Goal: Task Accomplishment & Management: Use online tool/utility

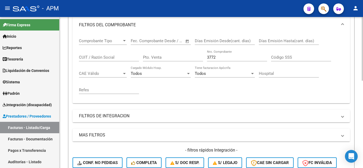
scroll to position [101, 0]
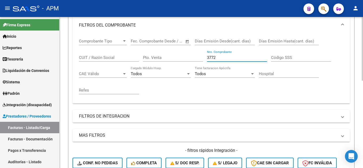
drag, startPoint x: 199, startPoint y: 56, endPoint x: 172, endPoint y: 56, distance: 27.4
click at [172, 56] on div "Comprobante Tipo Comprobante Tipo Fecha inicio – Fecha fin Fec. Comprobante Des…" at bounding box center [211, 67] width 265 height 66
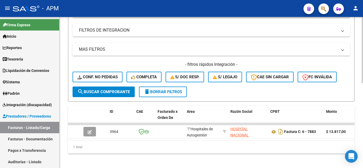
scroll to position [194, 0]
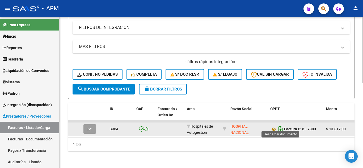
type input "7883"
click at [280, 125] on icon "Descargar documento" at bounding box center [280, 129] width 7 height 9
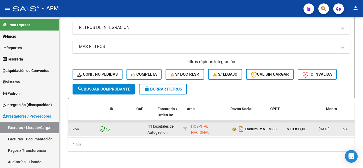
scroll to position [0, 0]
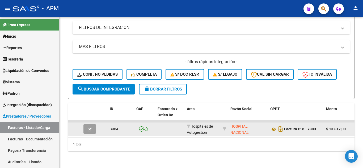
click at [87, 124] on button "button" at bounding box center [89, 129] width 12 height 10
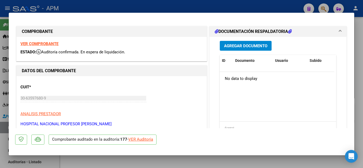
click at [143, 137] on div "VER Auditoría" at bounding box center [140, 140] width 25 height 6
type input "$ 0,00"
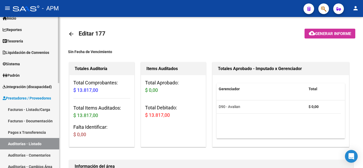
scroll to position [27, 0]
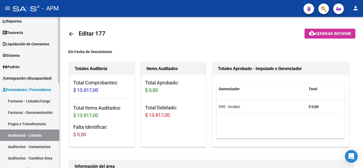
click at [24, 100] on link "Facturas - Listado/Carga" at bounding box center [29, 100] width 59 height 11
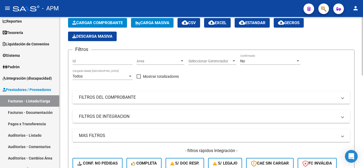
scroll to position [27, 0]
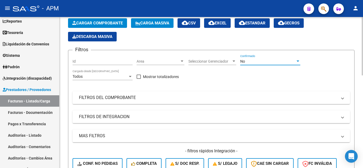
click at [258, 61] on div "No" at bounding box center [267, 61] width 55 height 5
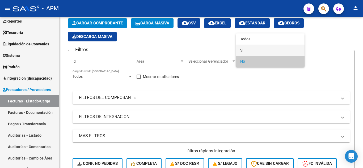
click at [257, 51] on span "Si" at bounding box center [270, 50] width 60 height 11
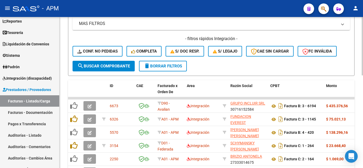
scroll to position [160, 0]
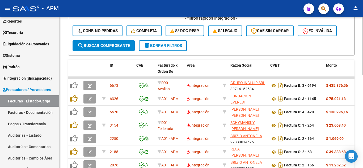
click at [107, 45] on span "search Buscar Comprobante" at bounding box center [103, 45] width 53 height 5
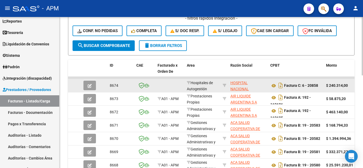
scroll to position [53, 0]
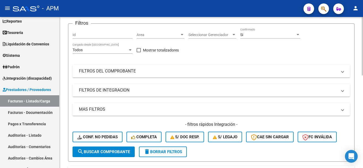
click at [184, 74] on mat-expansion-panel-header "FILTROS DEL COMPROBANTE" at bounding box center [212, 71] width 278 height 13
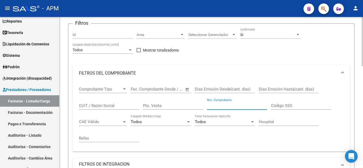
click at [228, 106] on input "Nro. Comprobante" at bounding box center [237, 105] width 60 height 5
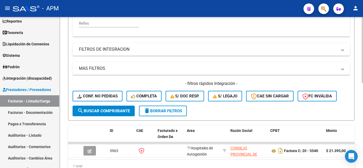
scroll to position [194, 0]
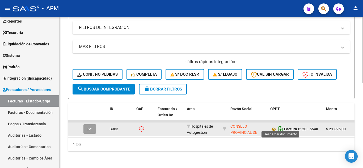
click at [279, 125] on icon "Descargar documento" at bounding box center [280, 129] width 7 height 9
click at [215, 25] on mat-panel-title "FILTROS DE INTEGRACION" at bounding box center [208, 28] width 258 height 6
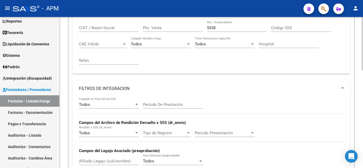
scroll to position [115, 0]
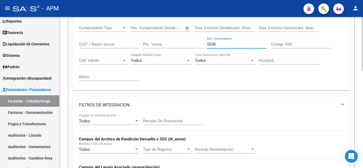
drag, startPoint x: 221, startPoint y: 46, endPoint x: 182, endPoint y: 41, distance: 39.1
click at [182, 41] on div "Comprobante Tipo Comprobante Tipo Fecha inicio – Fecha fin Fec. Comprobante Des…" at bounding box center [211, 53] width 265 height 66
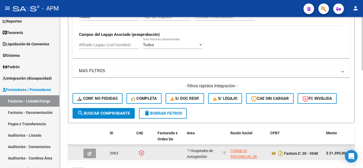
scroll to position [276, 0]
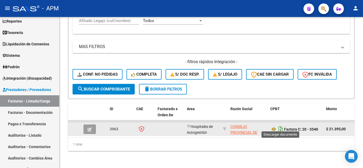
click at [281, 126] on icon "Descargar documento" at bounding box center [280, 129] width 7 height 9
click at [280, 127] on icon "Descargar documento" at bounding box center [280, 129] width 7 height 9
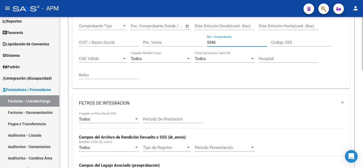
drag, startPoint x: 233, startPoint y: 43, endPoint x: 138, endPoint y: 37, distance: 95.1
click at [138, 37] on div "Comprobante Tipo Comprobante Tipo Fecha inicio – Fecha fin Fec. Comprobante Des…" at bounding box center [211, 52] width 265 height 66
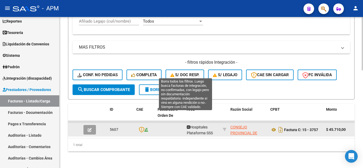
scroll to position [276, 0]
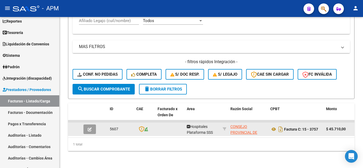
type input "3757"
click at [91, 128] on icon "button" at bounding box center [90, 130] width 4 height 4
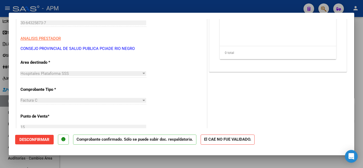
scroll to position [0, 0]
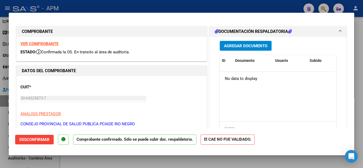
click at [48, 44] on strong "VER COMPROBANTE" at bounding box center [39, 43] width 38 height 5
type input "$ 0,00"
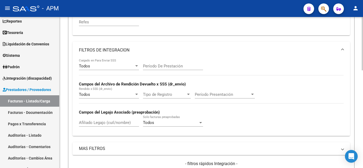
scroll to position [63, 0]
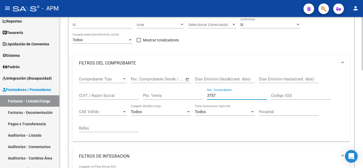
drag, startPoint x: 220, startPoint y: 97, endPoint x: 131, endPoint y: 82, distance: 90.1
click at [131, 82] on div "Comprobante Tipo Comprobante Tipo Fecha inicio – Fecha fin Fec. Comprobante Des…" at bounding box center [211, 105] width 265 height 66
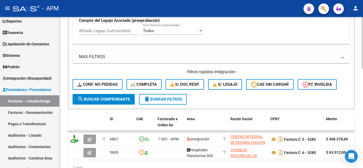
scroll to position [276, 0]
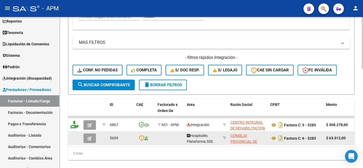
type input "5285"
click at [93, 138] on button "button" at bounding box center [89, 139] width 12 height 10
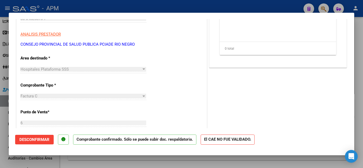
scroll to position [0, 0]
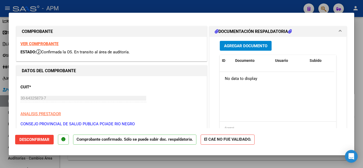
click at [48, 45] on strong "VER COMPROBANTE" at bounding box center [39, 43] width 38 height 5
type input "$ 0,00"
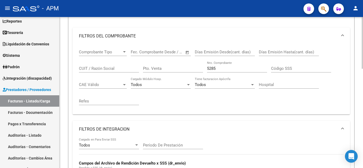
scroll to position [90, 0]
click at [223, 67] on input "5285" at bounding box center [237, 69] width 60 height 5
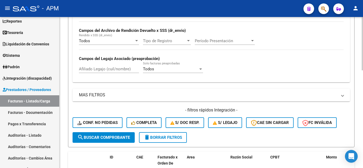
scroll to position [276, 0]
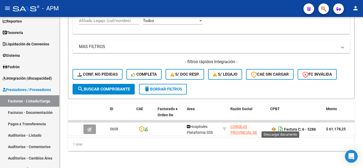
click at [279, 127] on icon "Descargar documento" at bounding box center [280, 129] width 7 height 9
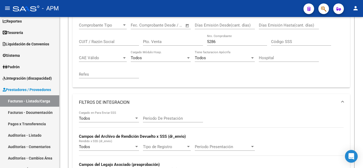
scroll to position [116, 0]
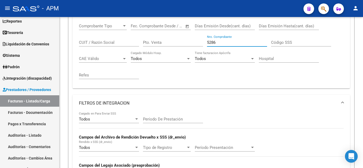
drag, startPoint x: 224, startPoint y: 43, endPoint x: 181, endPoint y: 36, distance: 43.5
click at [181, 36] on div "Comprobante Tipo Comprobante Tipo Fecha inicio – Fecha fin Fec. Comprobante Des…" at bounding box center [211, 52] width 265 height 66
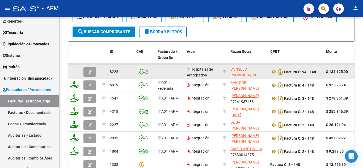
scroll to position [356, 0]
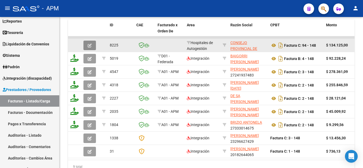
click at [90, 41] on button "button" at bounding box center [89, 46] width 12 height 10
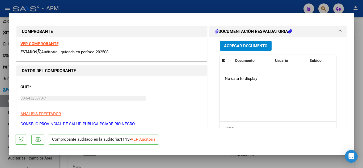
click at [38, 43] on strong "VER COMPROBANTE" at bounding box center [39, 43] width 38 height 5
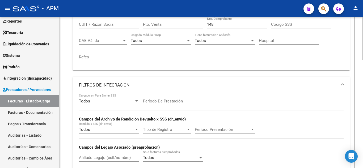
scroll to position [37, 0]
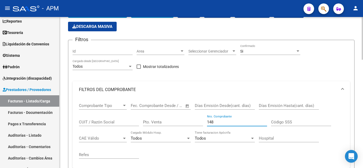
drag, startPoint x: 219, startPoint y: 122, endPoint x: 153, endPoint y: 116, distance: 66.2
click at [153, 116] on div "Comprobante Tipo Comprobante Tipo Fecha inicio – Fecha fin Fec. Comprobante Des…" at bounding box center [211, 131] width 265 height 66
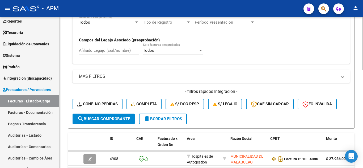
scroll to position [276, 0]
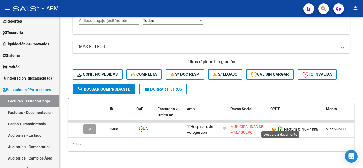
type input "4886"
click at [283, 126] on icon "Descargar documento" at bounding box center [280, 129] width 7 height 9
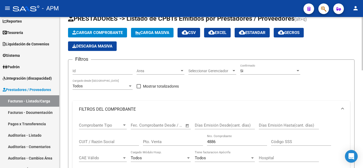
scroll to position [0, 0]
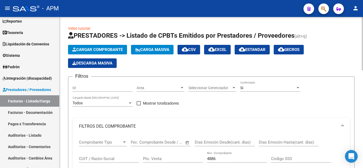
click at [252, 90] on div "Si" at bounding box center [267, 88] width 55 height 5
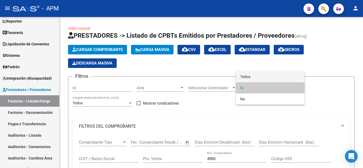
click at [251, 77] on span "Todos" at bounding box center [270, 76] width 60 height 11
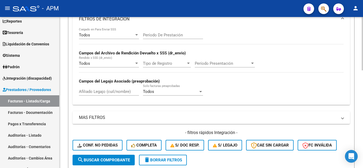
scroll to position [276, 0]
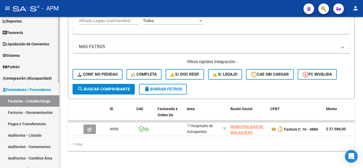
click at [30, 99] on link "Facturas - Listado/Carga" at bounding box center [29, 100] width 59 height 11
